Goal: Register for event/course

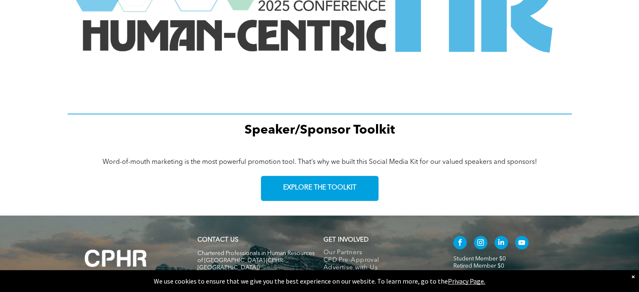
scroll to position [1237, 0]
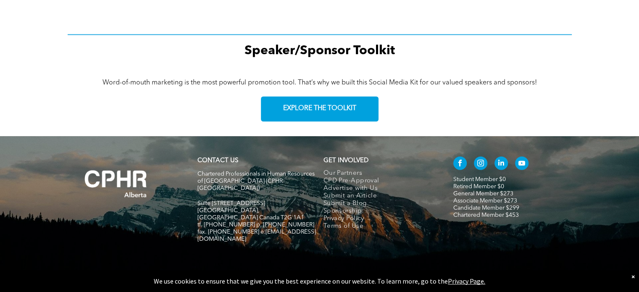
click at [474, 212] on link "Chartered Member $453" at bounding box center [486, 215] width 66 height 6
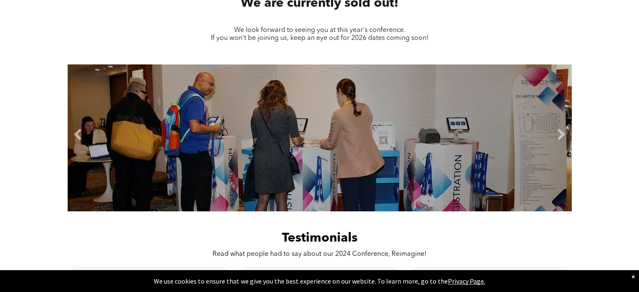
scroll to position [420, 0]
